Goal: Find specific page/section: Find specific page/section

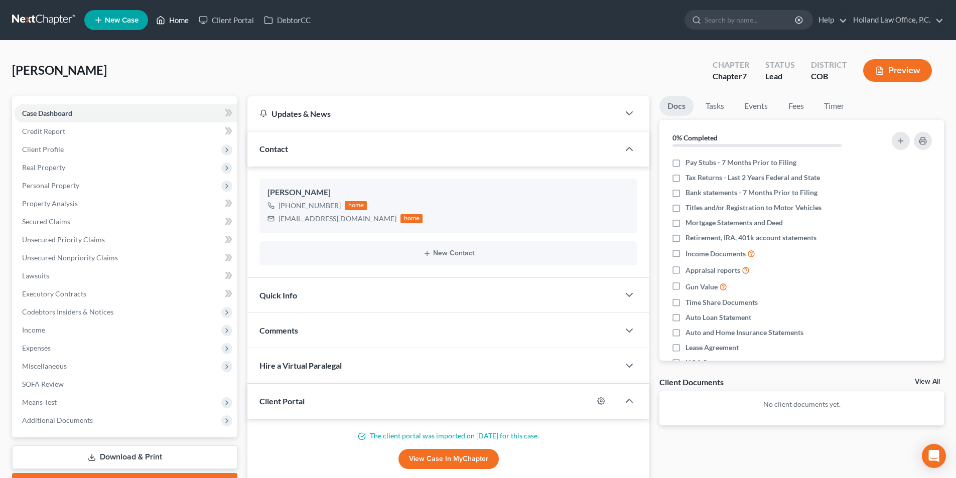
click at [183, 24] on link "Home" at bounding box center [172, 20] width 43 height 18
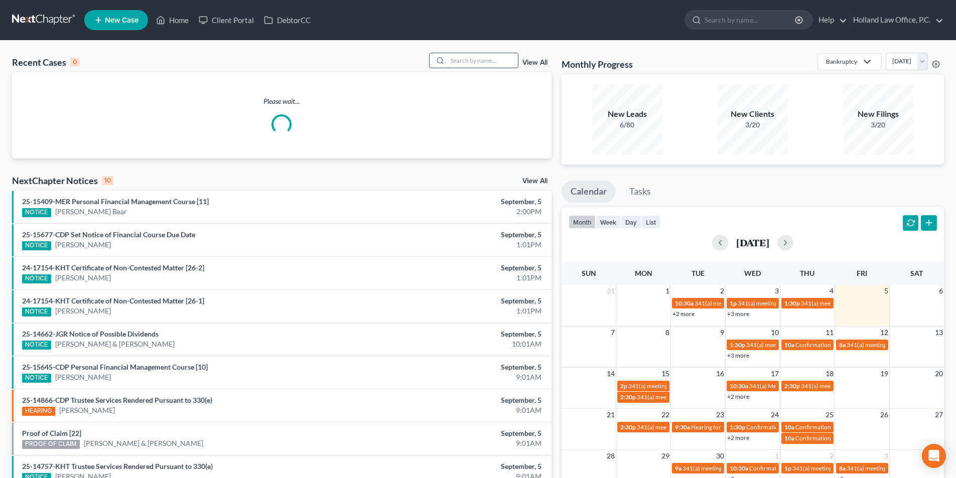
click at [473, 60] on input "search" at bounding box center [482, 60] width 70 height 15
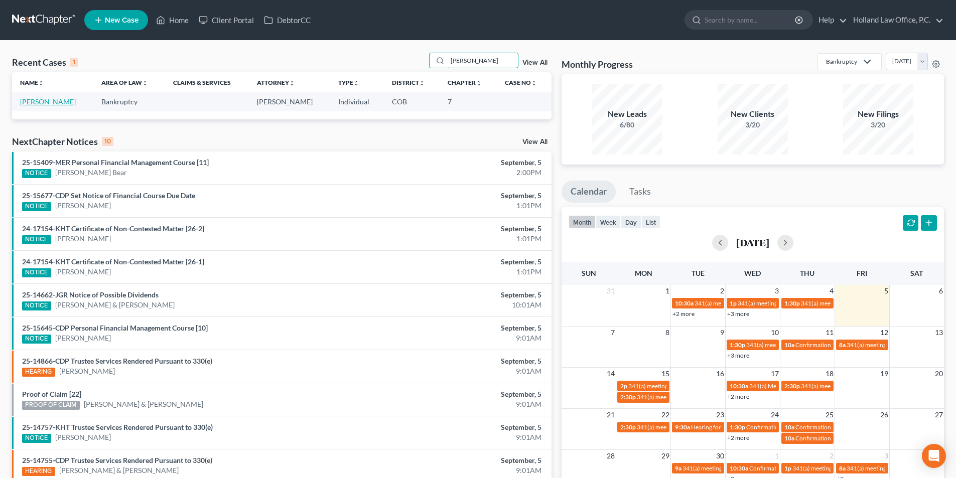
type input "[PERSON_NAME]"
click at [64, 99] on link "[PERSON_NAME]" at bounding box center [48, 101] width 56 height 9
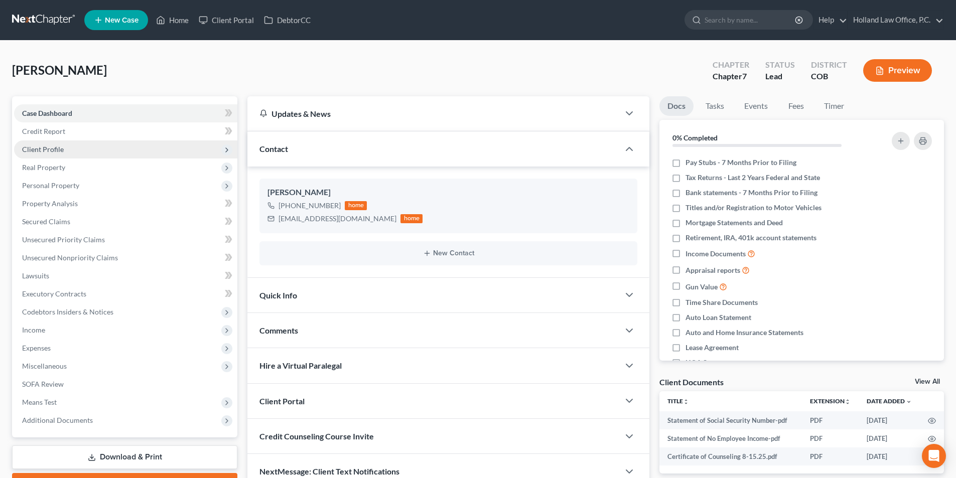
click at [78, 153] on span "Client Profile" at bounding box center [125, 149] width 223 height 18
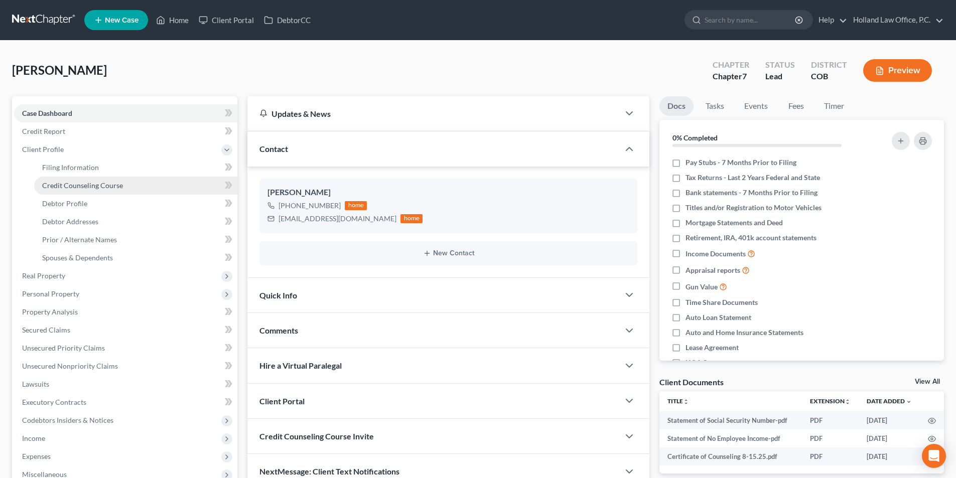
click at [80, 187] on span "Credit Counseling Course" at bounding box center [82, 185] width 81 height 9
